Goal: Task Accomplishment & Management: Manage account settings

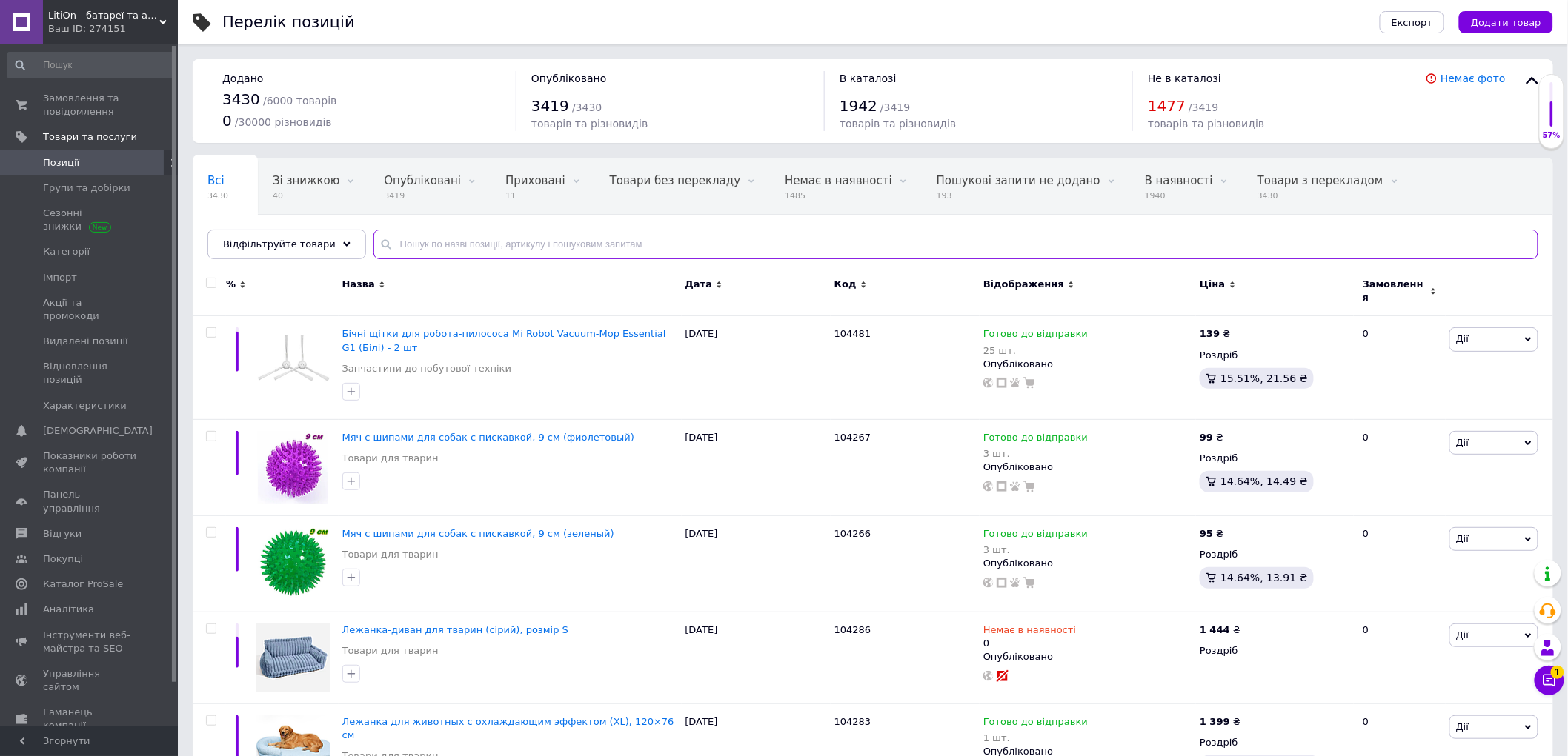
click at [383, 246] on input "text" at bounding box center [955, 244] width 1165 height 30
paste input "104465"
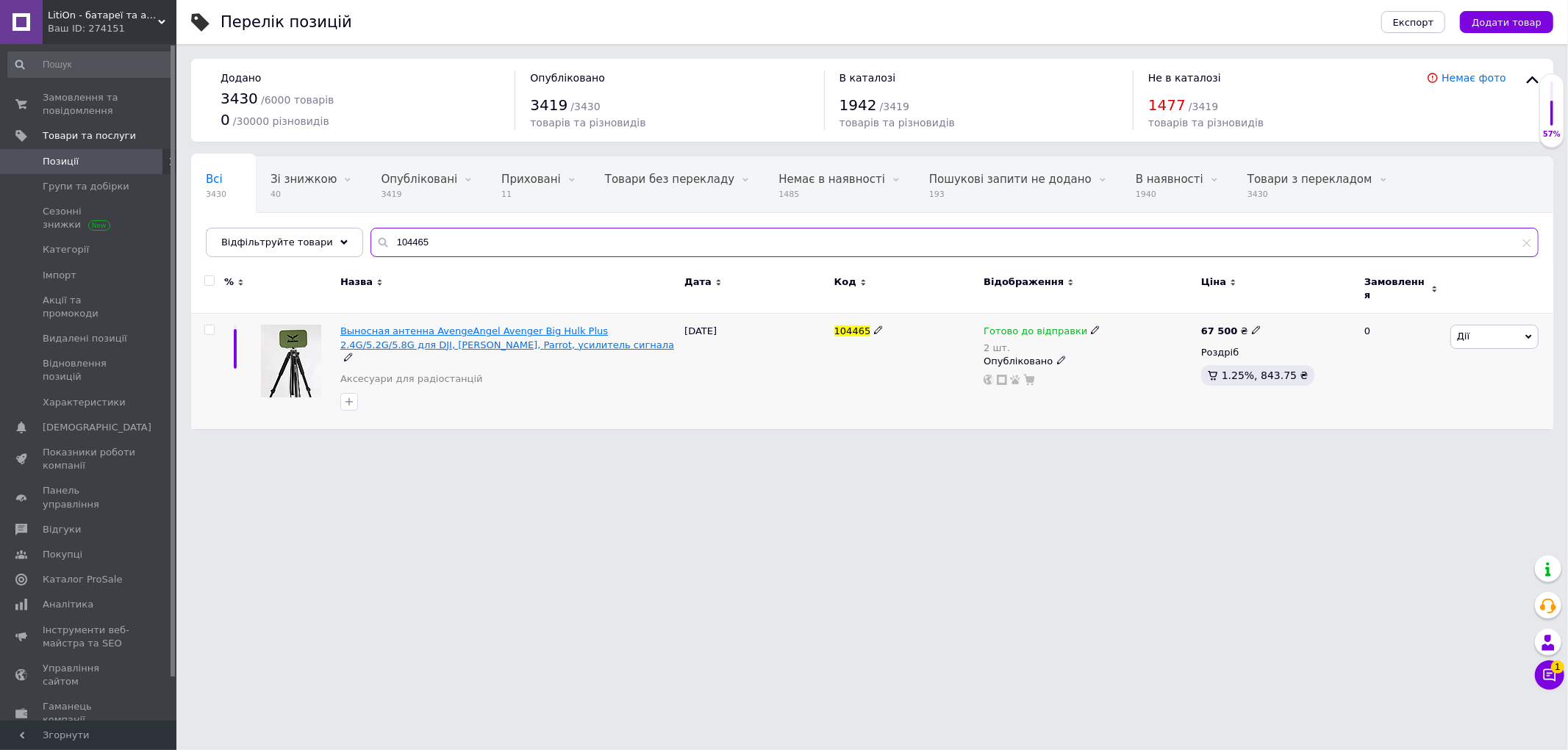
type input "104465"
click at [472, 327] on span "Выносная антенна AvengeAngel Avenger Big Hulk Plus 2.4G/5.2G/5.8G для DJI, [PER…" at bounding box center [507, 338] width 334 height 24
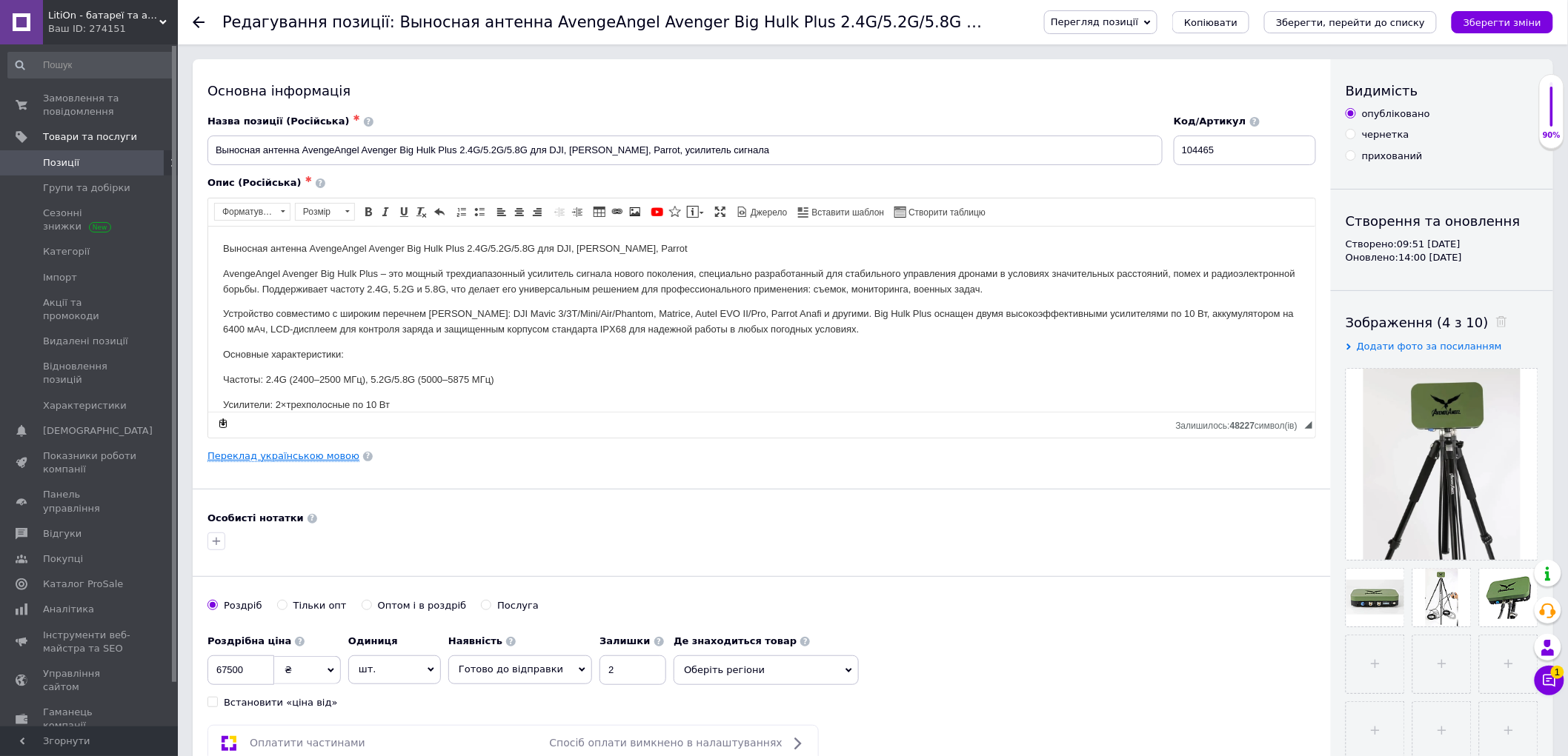
click at [297, 453] on link "Переклад українською мовою" at bounding box center [283, 456] width 152 height 12
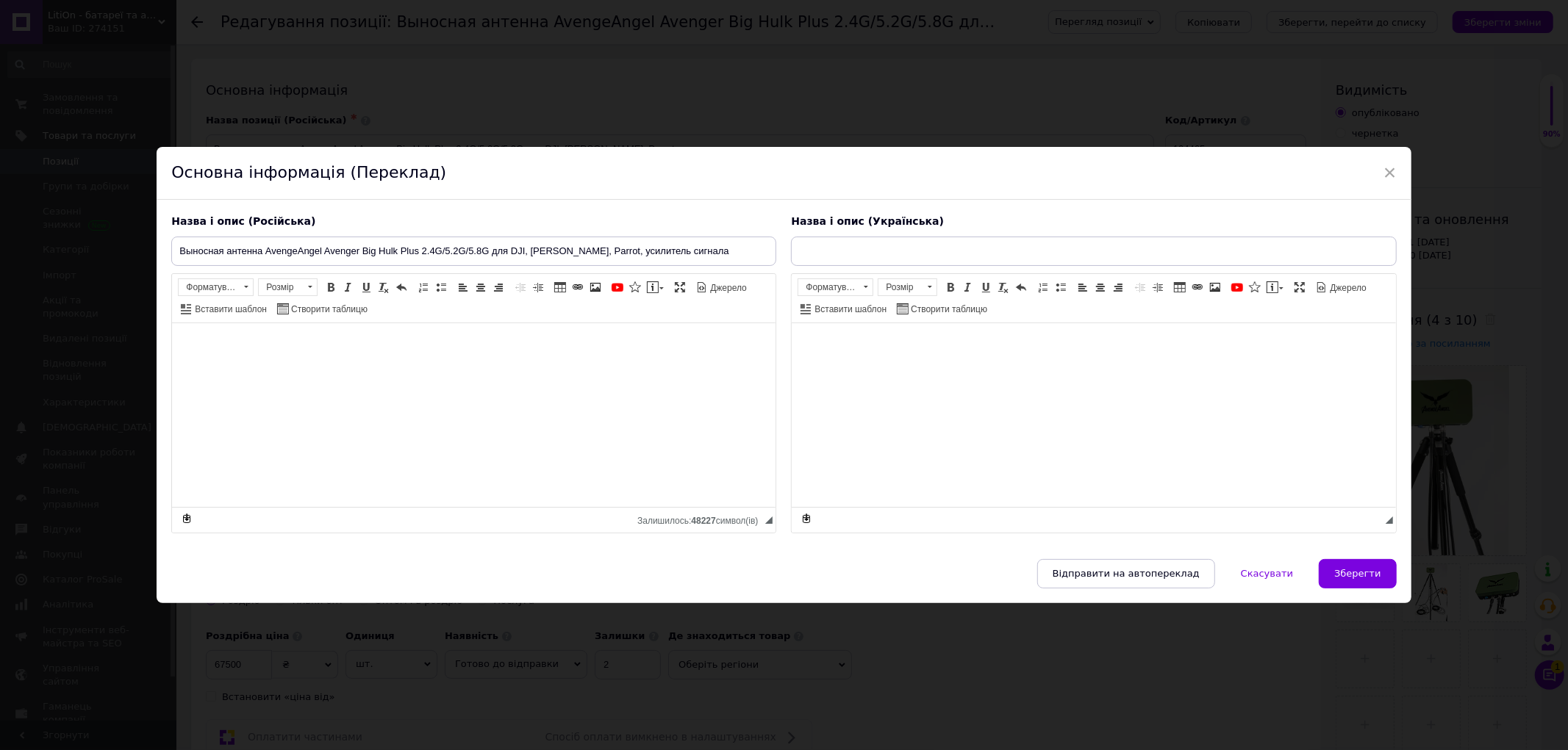
type input "Виносна антена AvengeAngel Avenger Big Hulk Plus 2.4G / 5.2G / 5.8G для DJI, Au…"
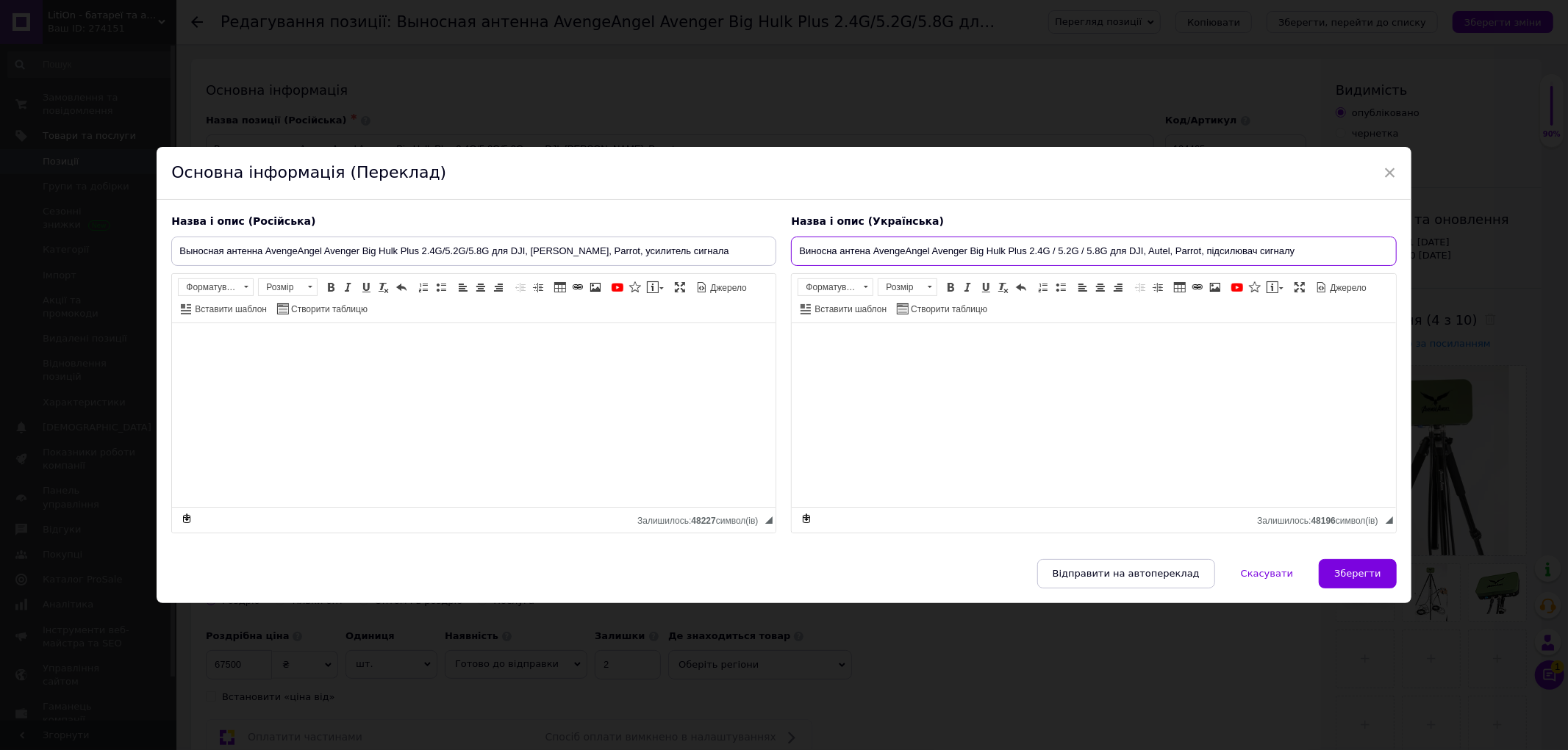
drag, startPoint x: 1301, startPoint y: 250, endPoint x: 766, endPoint y: 256, distance: 535.0
click at [766, 256] on div "Назва і опис (Російська) Выносная антенна AvengeAngel Avenger Big Hulk Plus 2.4…" at bounding box center [783, 374] width 1239 height 334
